Goal: Task Accomplishment & Management: Use online tool/utility

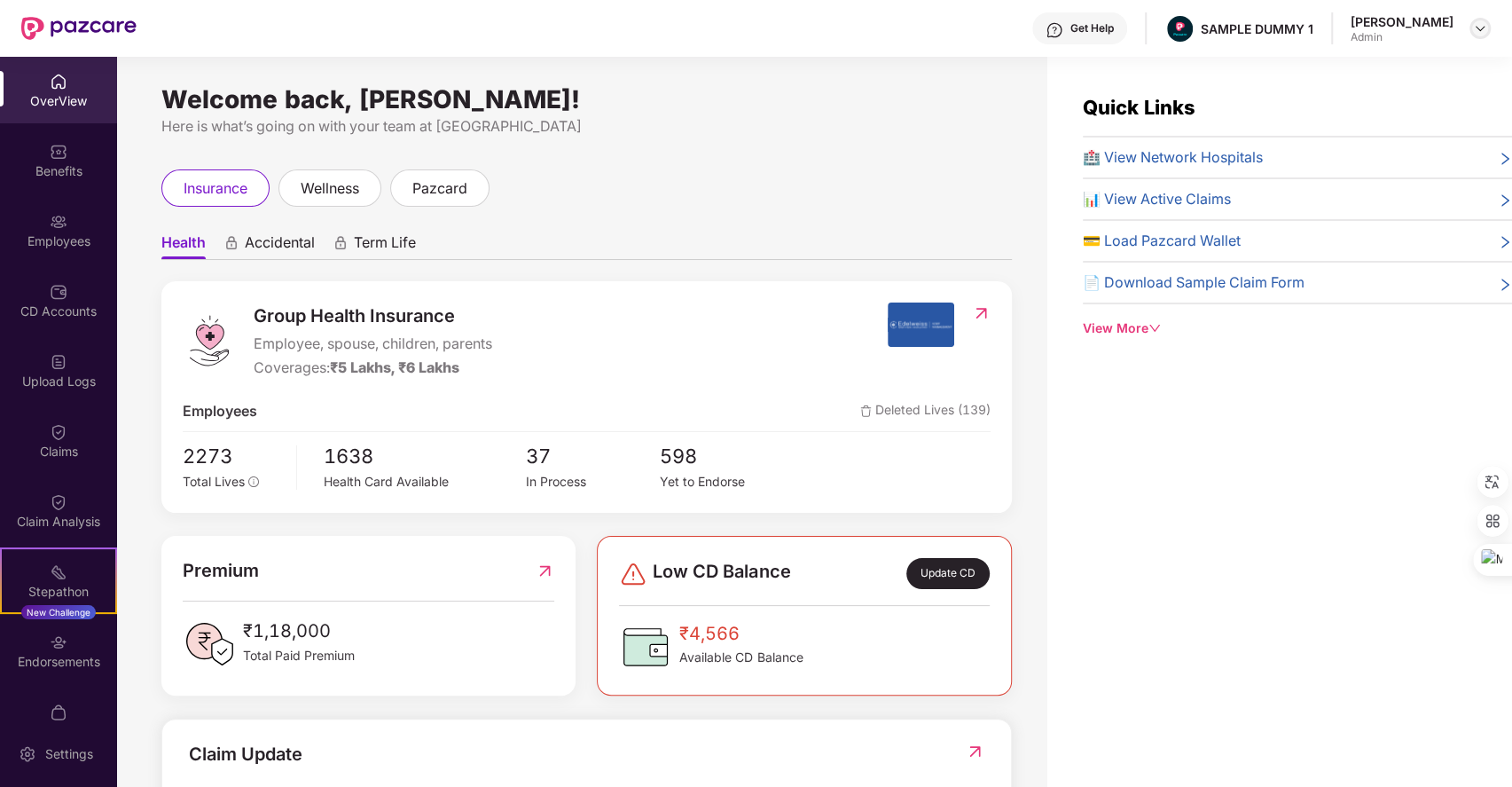
click at [1478, 28] on img at bounding box center [1480, 28] width 14 height 14
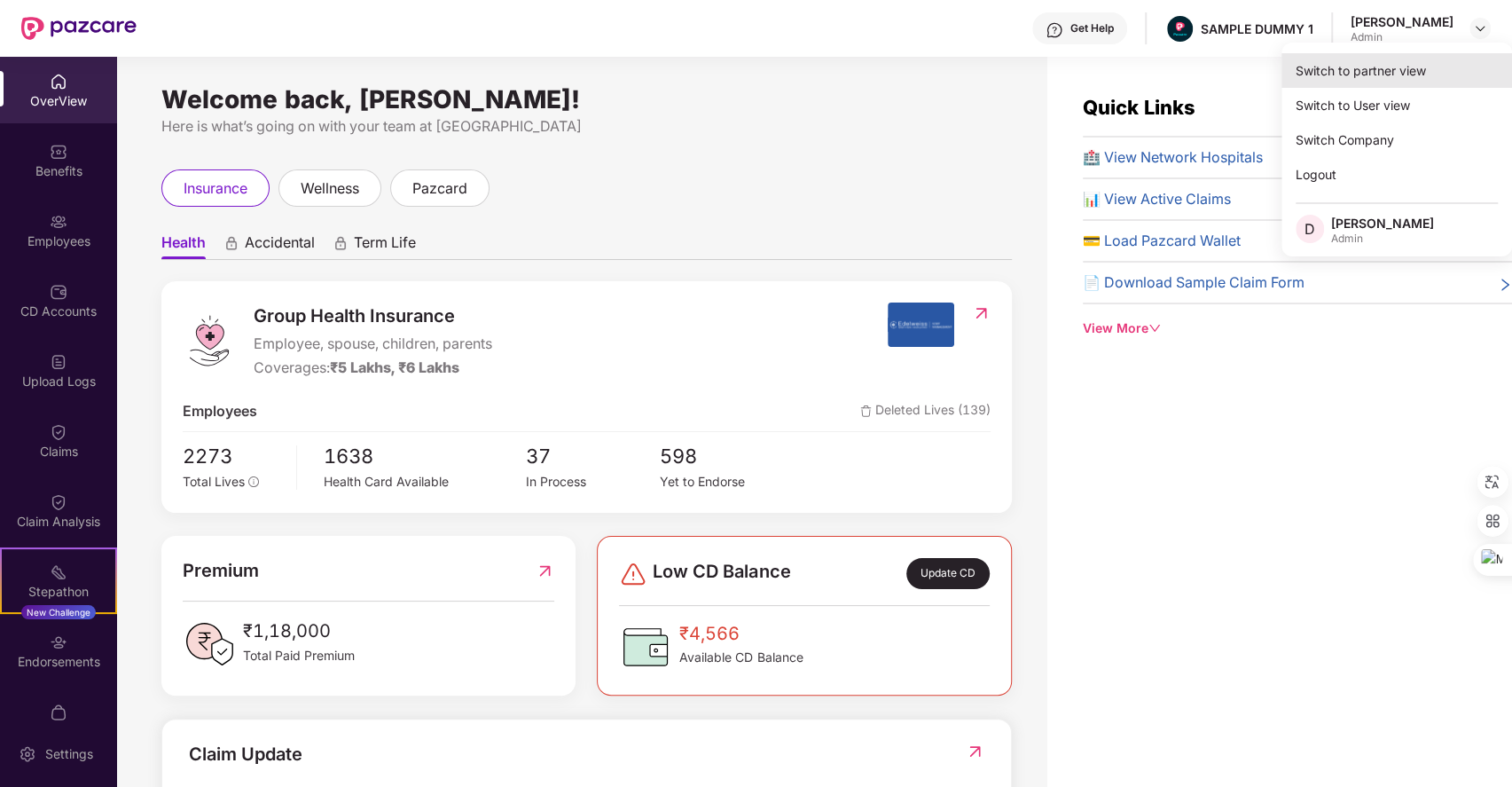
click at [1365, 66] on div "Switch to partner view" at bounding box center [1397, 71] width 231 height 34
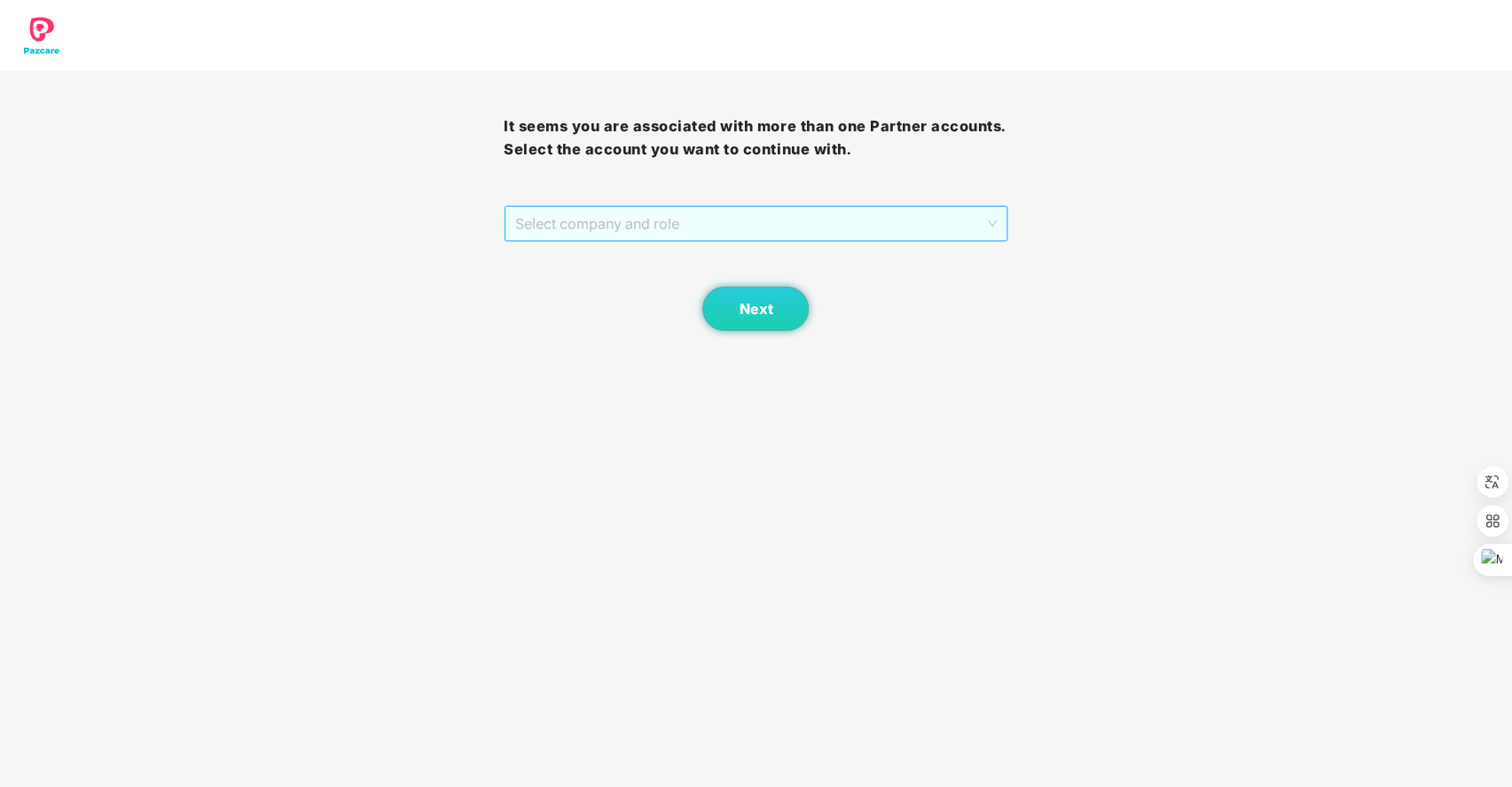
click at [757, 224] on span "Select company and role" at bounding box center [756, 223] width 480 height 33
click at [665, 255] on div "Pazcare - SALES" at bounding box center [756, 259] width 482 height 19
click at [746, 301] on span "Next" at bounding box center [755, 310] width 33 height 17
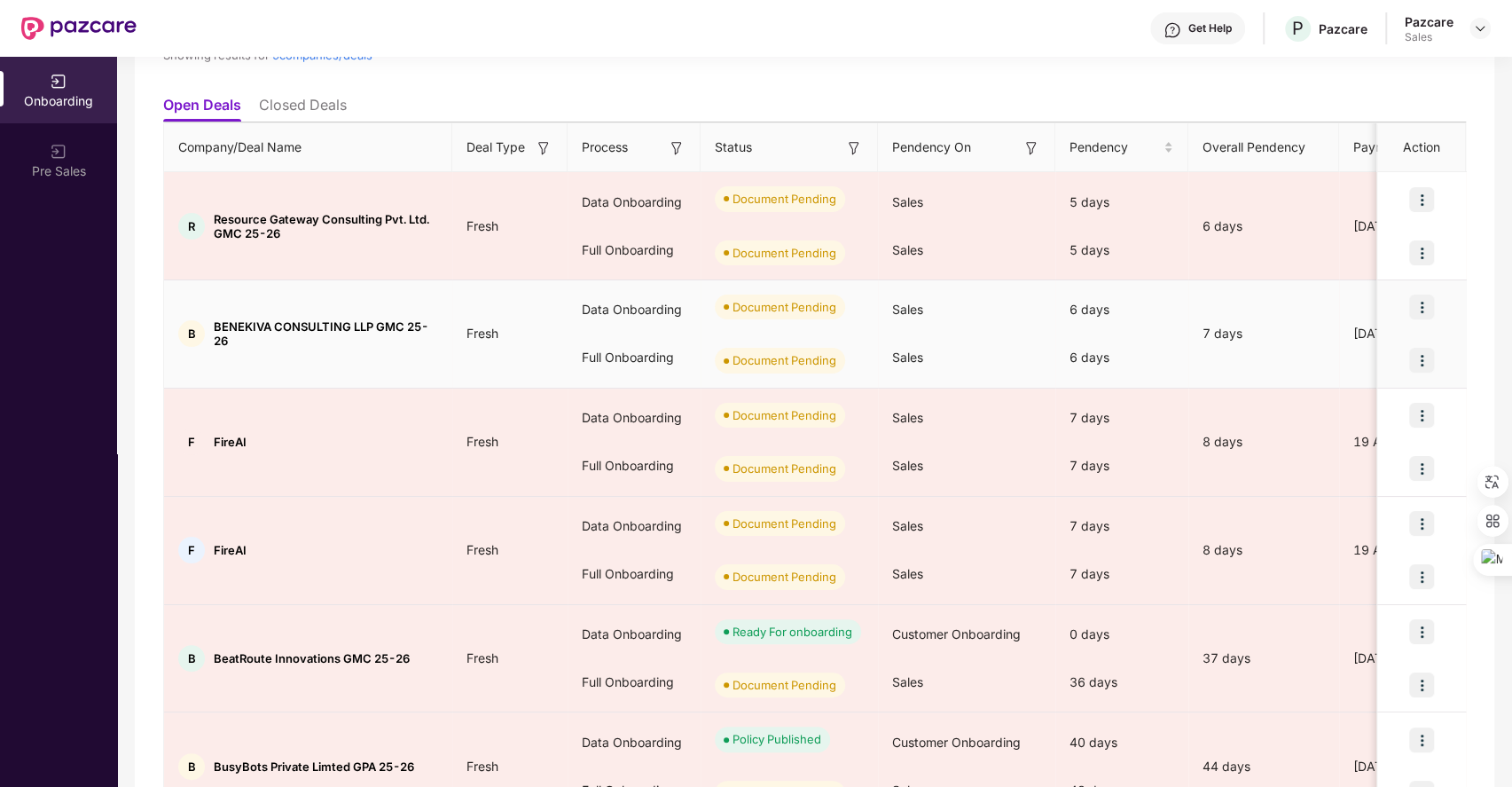
scroll to position [171, 0]
